Goal: Task Accomplishment & Management: Complete application form

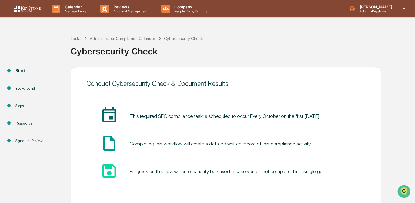
scroll to position [24, 0]
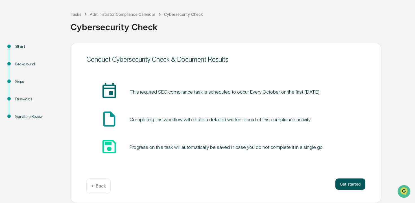
click at [346, 185] on button "Get started" at bounding box center [350, 184] width 30 height 11
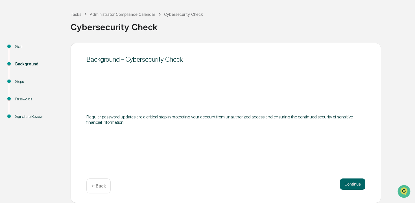
click at [346, 185] on button "Continue" at bounding box center [352, 184] width 25 height 11
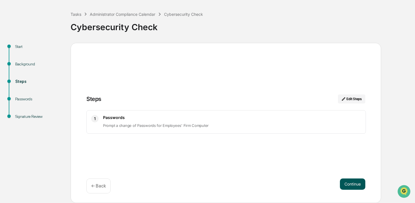
click at [346, 185] on button "Continue" at bounding box center [352, 184] width 25 height 11
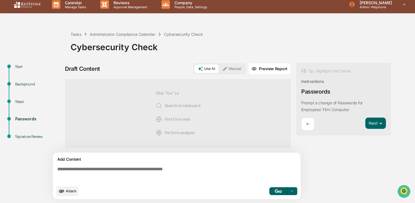
scroll to position [5, 0]
click at [281, 192] on img "button" at bounding box center [278, 191] width 7 height 4
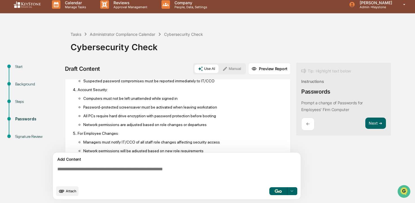
scroll to position [257, 0]
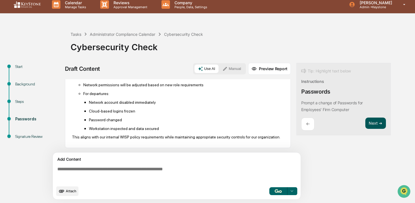
click at [370, 126] on button "Next ➔" at bounding box center [375, 124] width 21 height 12
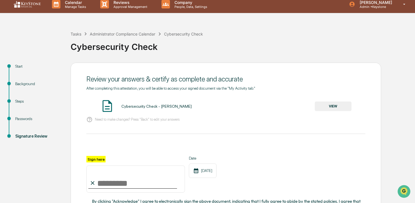
click at [144, 183] on input "Sign here" at bounding box center [135, 179] width 98 height 27
type input "**********"
click at [325, 108] on button "VIEW" at bounding box center [333, 107] width 37 height 10
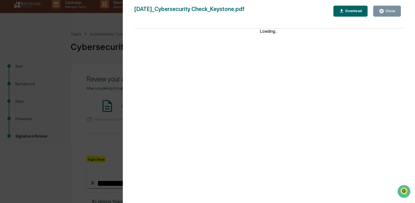
click at [392, 10] on div "Close" at bounding box center [389, 11] width 11 height 4
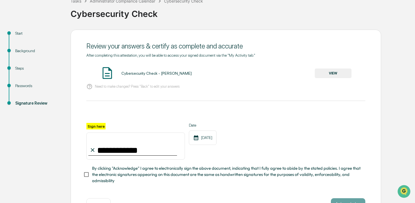
scroll to position [57, 0]
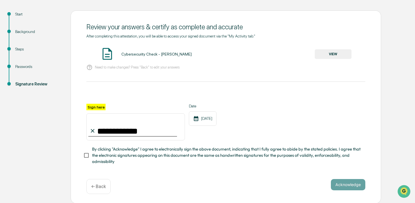
click at [231, 155] on span "By clicking "Acknowledge" I agree to electronically sign the above document, in…" at bounding box center [226, 155] width 269 height 19
click at [339, 185] on button "Acknowledge" at bounding box center [348, 184] width 34 height 11
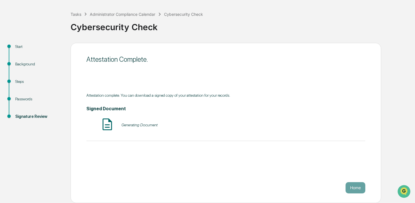
scroll to position [24, 0]
click at [363, 193] on button "Home" at bounding box center [355, 187] width 20 height 11
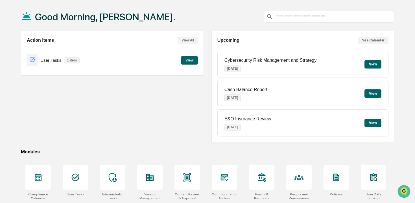
click at [190, 61] on button "View" at bounding box center [189, 60] width 17 height 8
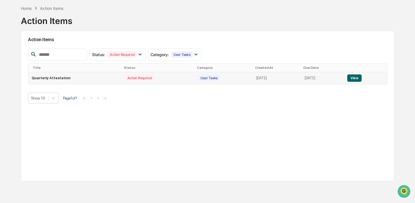
click at [358, 78] on button "View" at bounding box center [354, 77] width 14 height 7
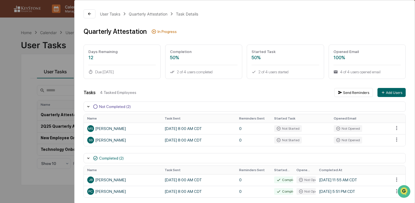
click at [51, 56] on div "User Tasks Quarterly Attestation Task Details Quarterly Attestation In Progress…" at bounding box center [207, 101] width 415 height 203
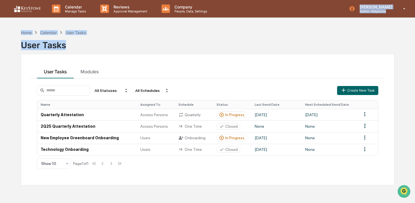
drag, startPoint x: 391, startPoint y: 41, endPoint x: 387, endPoint y: -28, distance: 69.5
click at [387, 0] on html "Calendar Manage Tasks Reviews Approval Management Company People, Data, Setting…" at bounding box center [207, 101] width 415 height 203
